Goal: Task Accomplishment & Management: Manage account settings

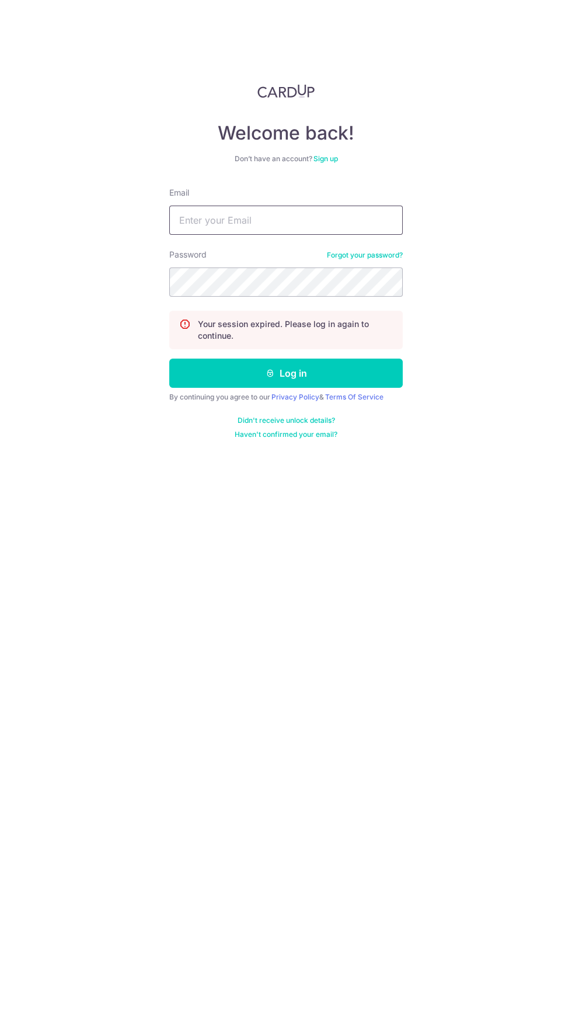
click at [200, 219] on input "Email" at bounding box center [286, 219] width 234 height 29
type input "[EMAIL_ADDRESS][DOMAIN_NAME]"
click at [169, 358] on button "Log in" at bounding box center [286, 372] width 234 height 29
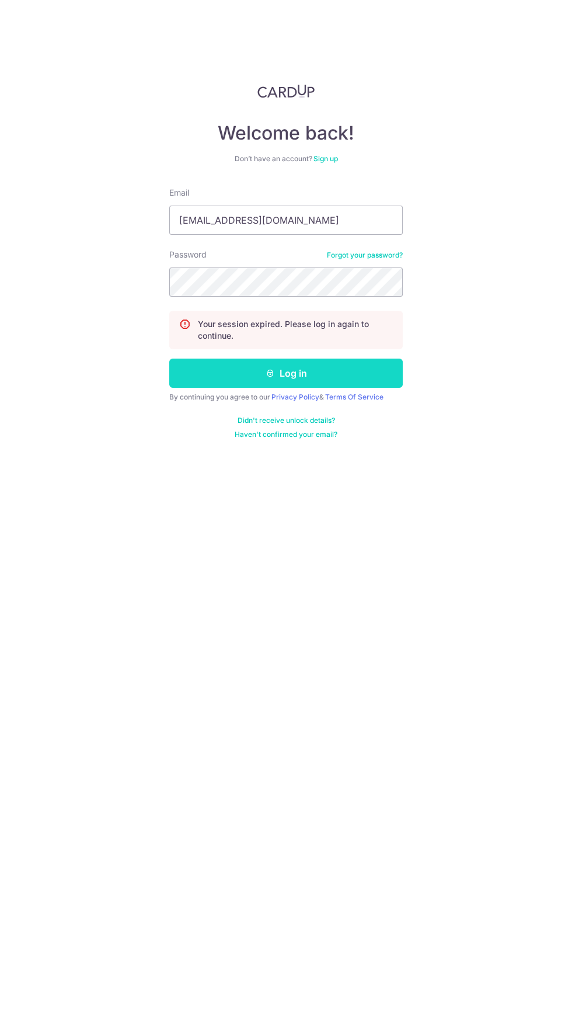
click at [219, 379] on button "Log in" at bounding box center [286, 372] width 234 height 29
